Goal: Information Seeking & Learning: Learn about a topic

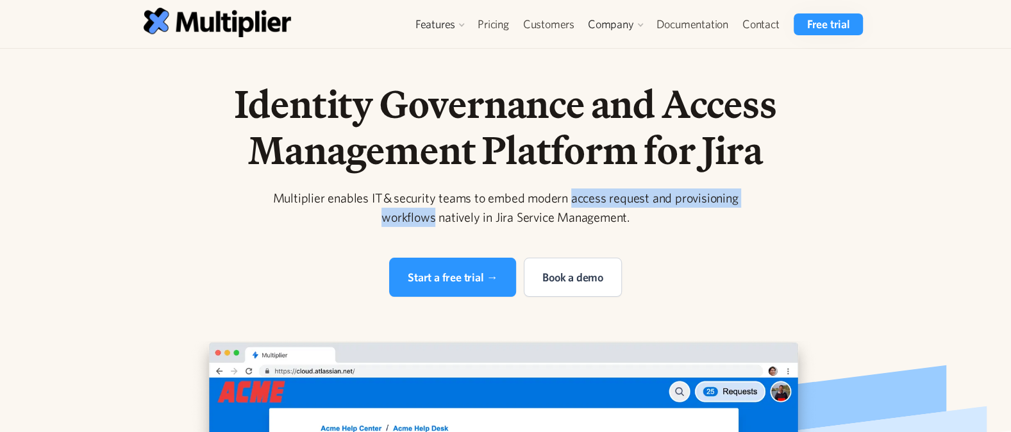
drag, startPoint x: 587, startPoint y: 229, endPoint x: 417, endPoint y: 251, distance: 171.3
click at [417, 227] on div "Multiplier enables IT & security teams to embed modern access request and provi…" at bounding box center [506, 208] width 493 height 38
copy div "access request and provisioning workflows"
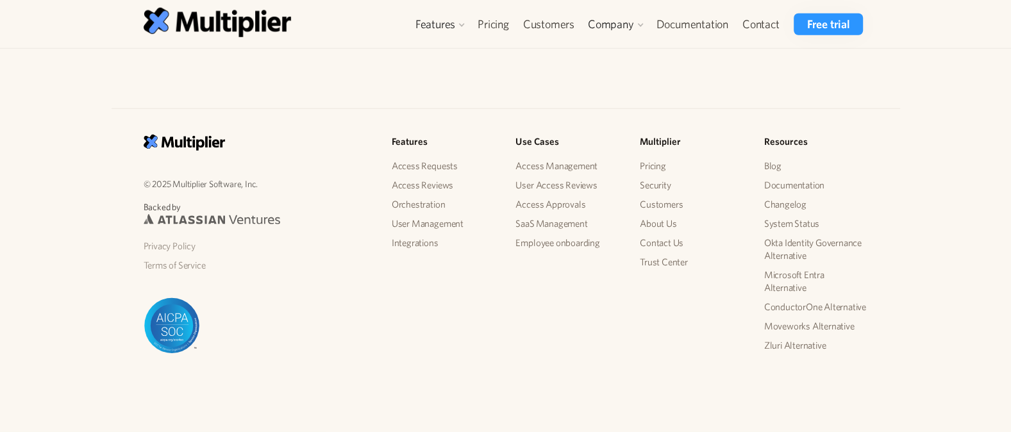
scroll to position [3329, 0]
click at [425, 200] on link "Orchestration" at bounding box center [444, 204] width 104 height 19
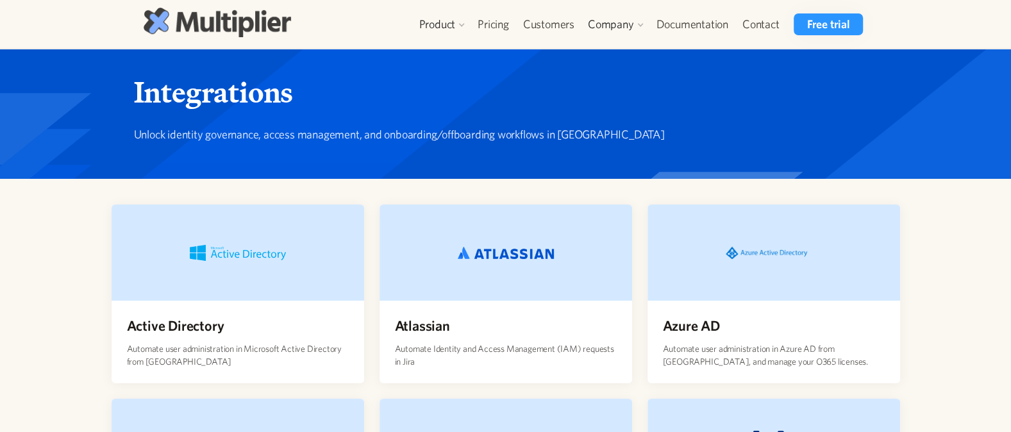
click at [233, 35] on img at bounding box center [217, 22] width 147 height 29
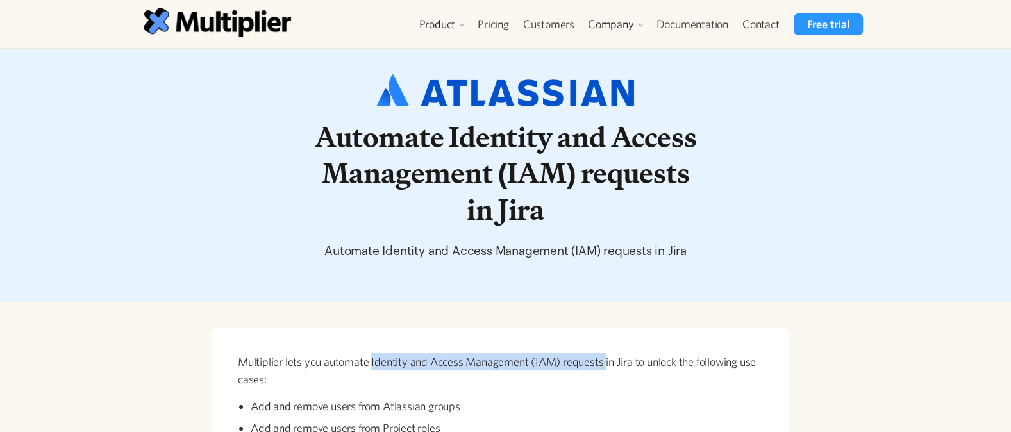
drag, startPoint x: 605, startPoint y: 364, endPoint x: 371, endPoint y: 359, distance: 234.8
click at [371, 359] on p "Multiplier lets you automate Identity and Access Management (IAM) requests in J…" at bounding box center [501, 370] width 526 height 35
copy p "Identity and Access Management (IAM) requests"
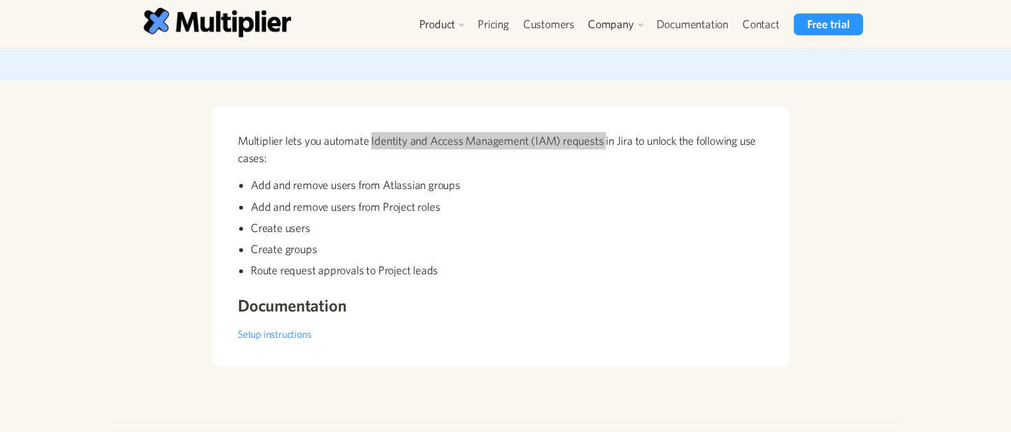
scroll to position [256, 0]
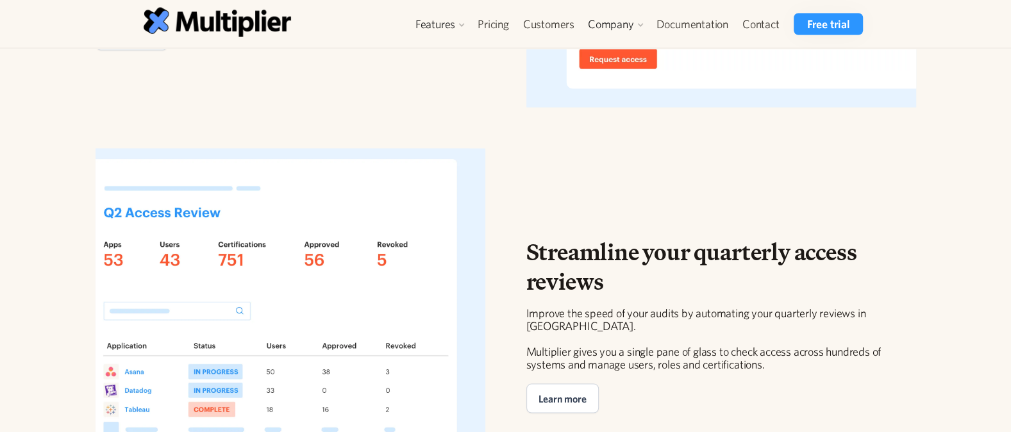
scroll to position [1881, 0]
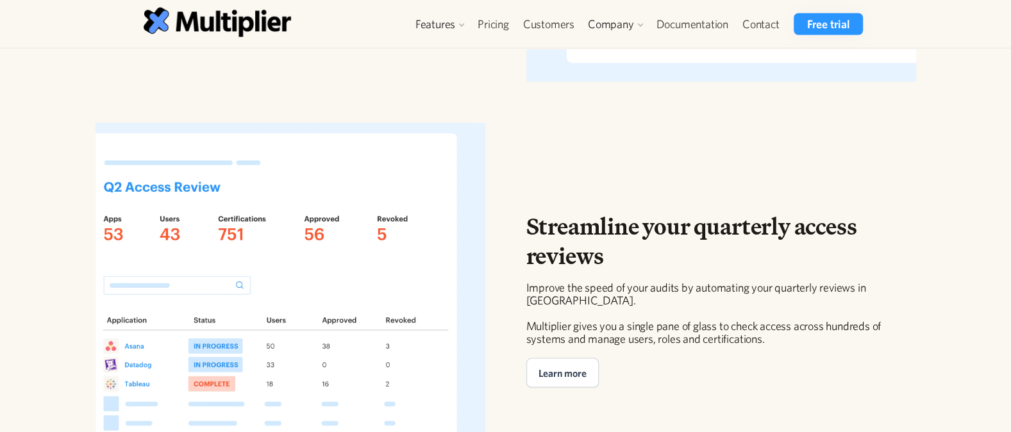
click div "Allow users to request time-restricted access to applications, groups, and role…"
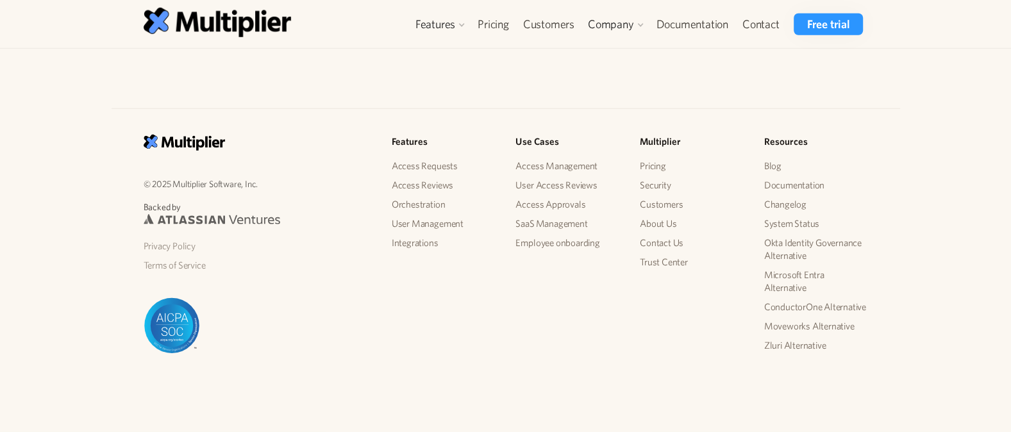
scroll to position [2993, 0]
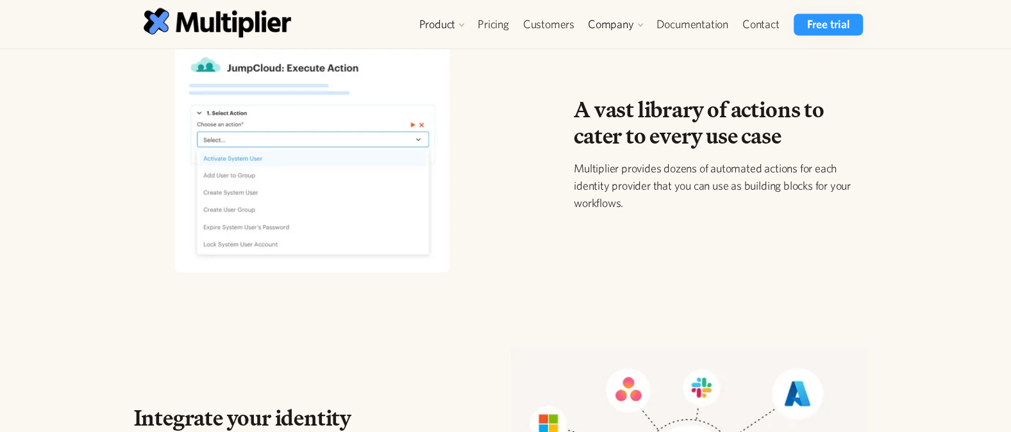
scroll to position [1737, 0]
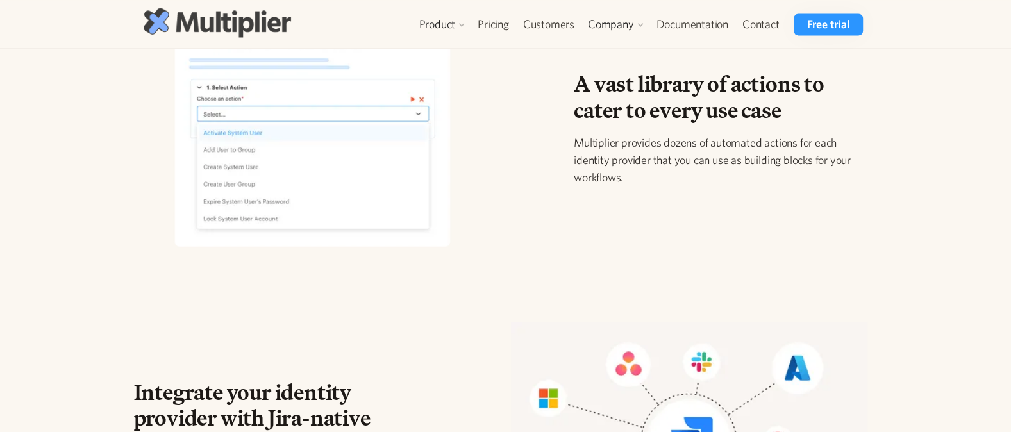
click at [240, 12] on img at bounding box center [217, 22] width 147 height 29
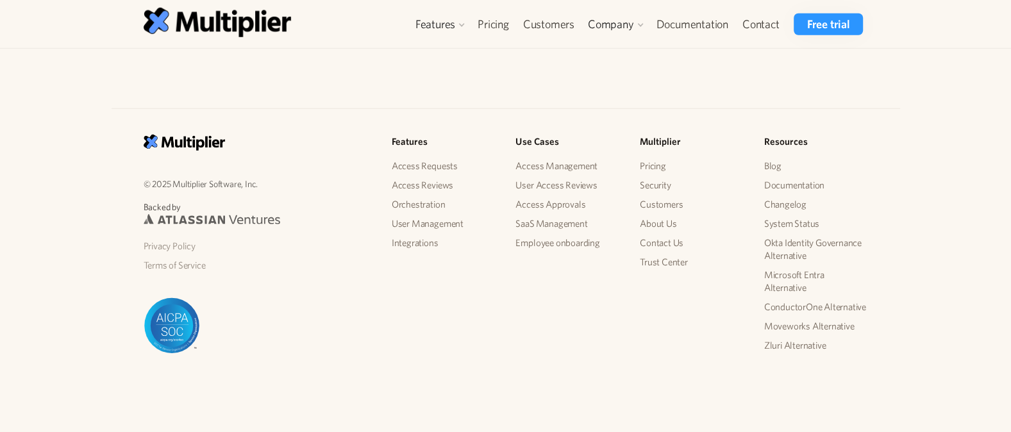
scroll to position [3158, 0]
drag, startPoint x: 818, startPoint y: 112, endPoint x: 213, endPoint y: 130, distance: 605.0
click at [213, 67] on div "Start automating your access workflows [DATE] Book a demo Try for free" at bounding box center [505, 1] width 1011 height 131
copy h2 "Start automating your access workflows [DATE]"
click at [496, 124] on link "User Management" at bounding box center [465, 126] width 97 height 23
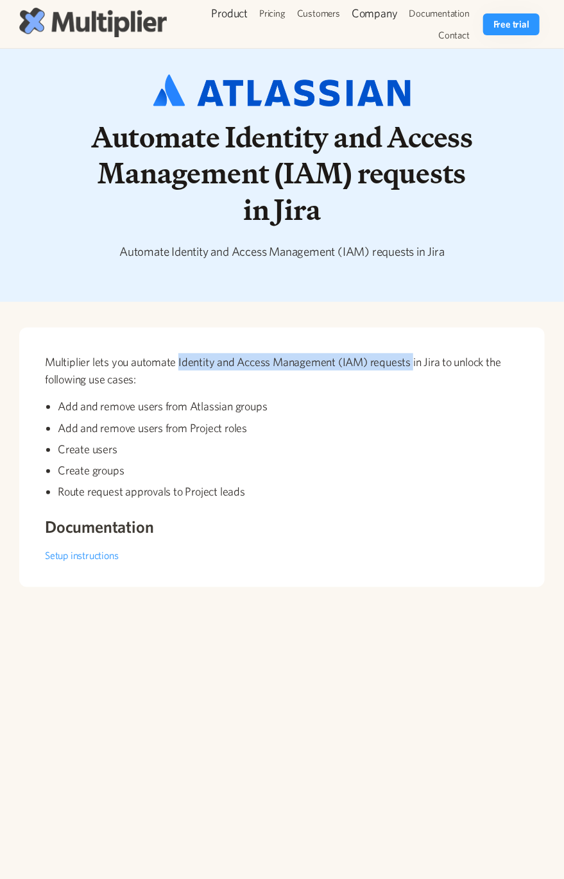
click at [117, 28] on img at bounding box center [92, 22] width 147 height 29
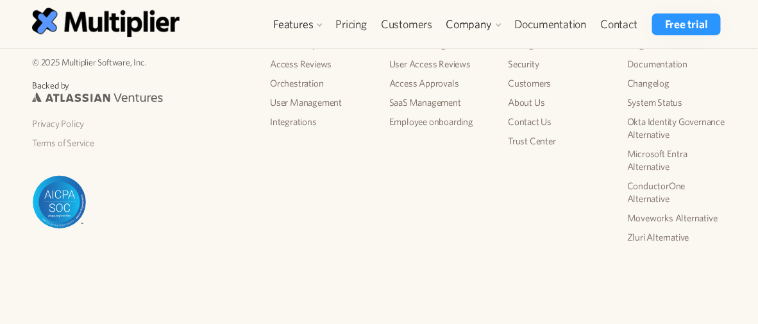
scroll to position [2758, 0]
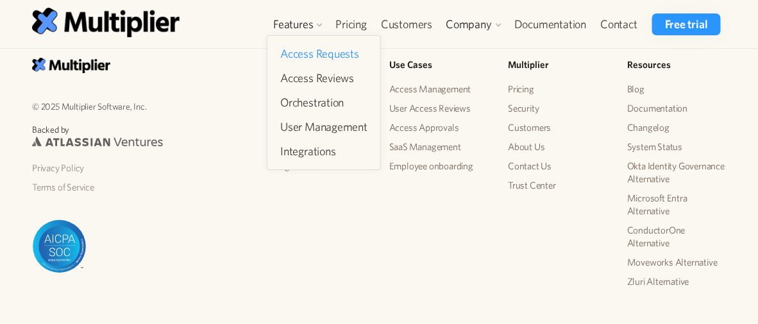
click at [341, 57] on link "Access Requests" at bounding box center [323, 53] width 97 height 23
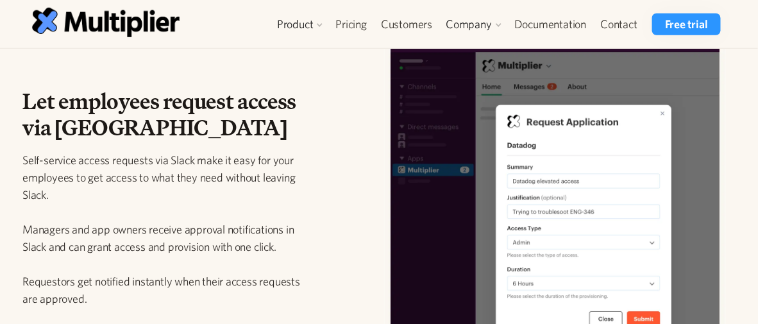
scroll to position [1539, 0]
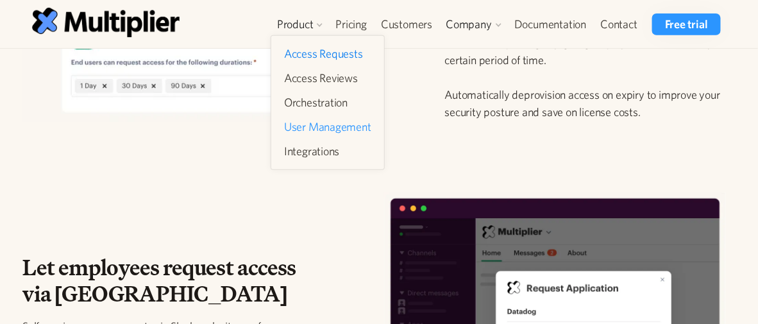
click at [331, 126] on link "User Management" at bounding box center [327, 126] width 97 height 23
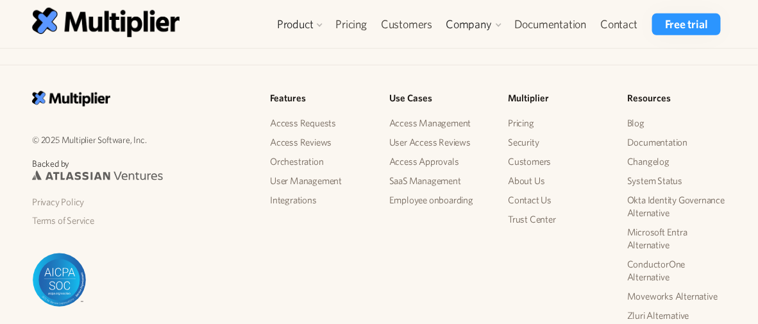
scroll to position [1648, 0]
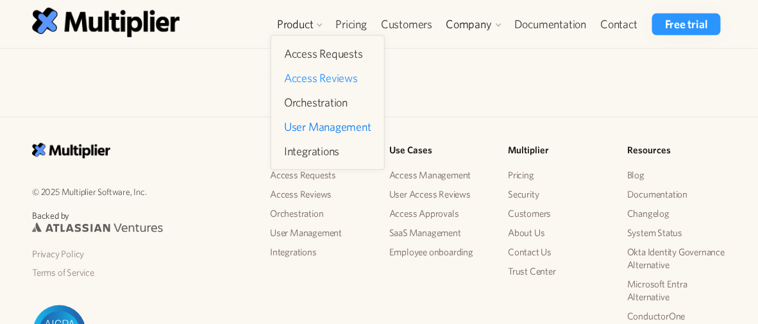
click at [334, 80] on link "Access Reviews" at bounding box center [327, 78] width 97 height 23
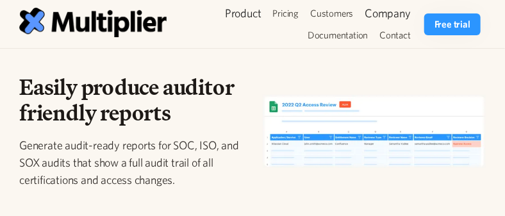
scroll to position [1324, 0]
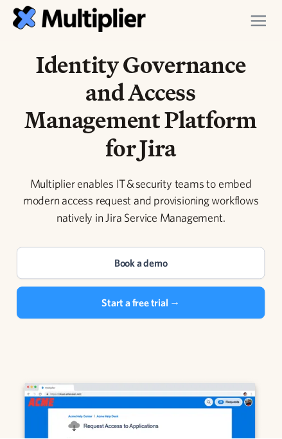
click at [264, 15] on img "menu" at bounding box center [258, 21] width 15 height 12
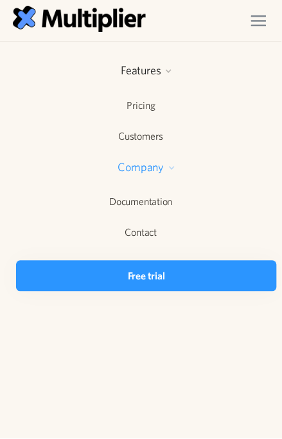
click at [159, 172] on div "Company" at bounding box center [141, 167] width 46 height 15
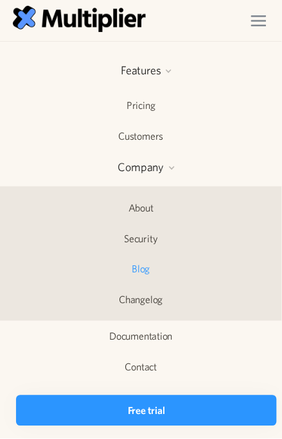
click at [149, 277] on link "Blog" at bounding box center [141, 269] width 282 height 29
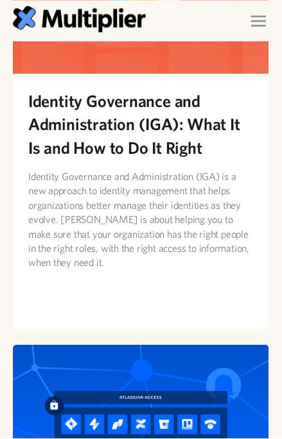
scroll to position [5771, 0]
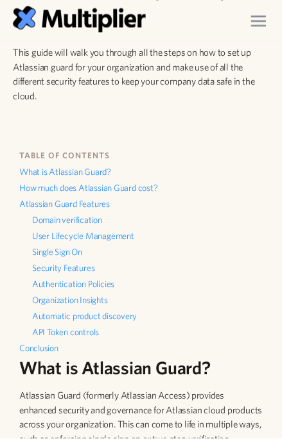
scroll to position [342, 0]
